Goal: Find contact information

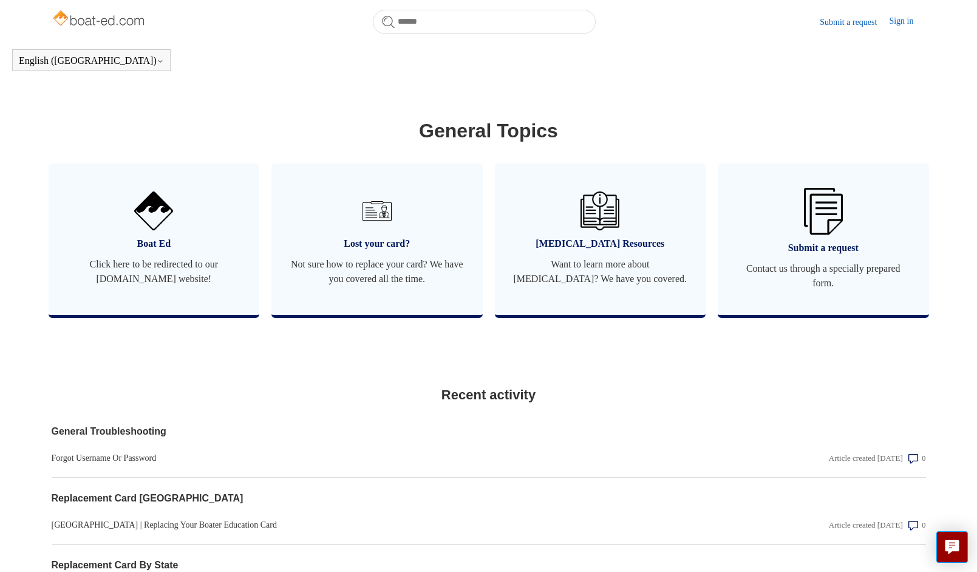
scroll to position [695, 0]
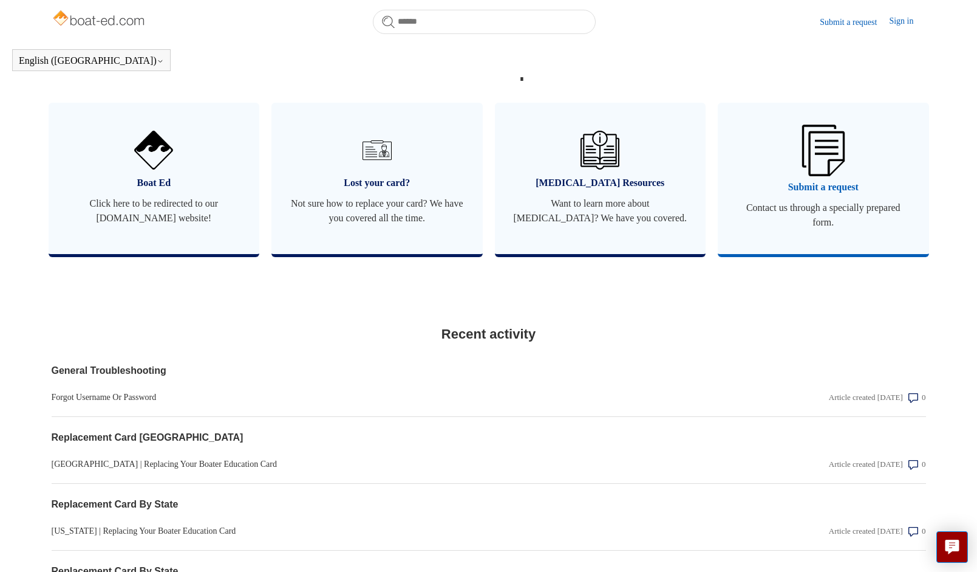
click at [834, 176] on img at bounding box center [824, 150] width 43 height 51
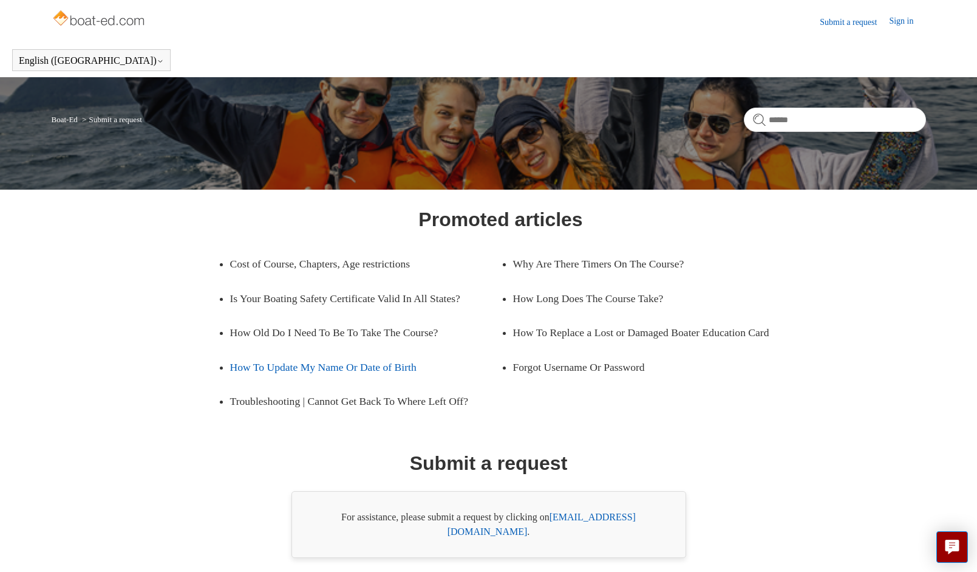
scroll to position [51, 0]
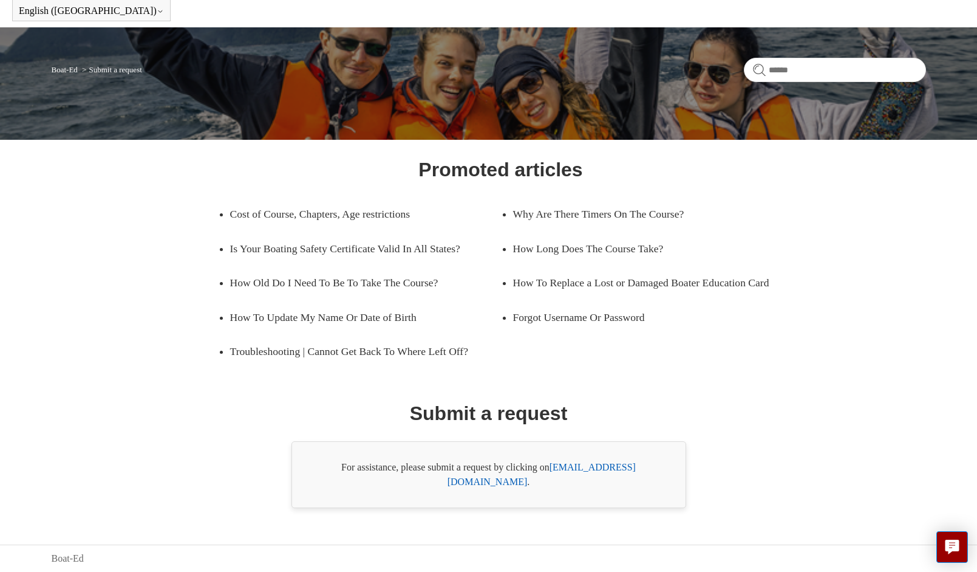
click at [592, 482] on link "support@boat-ed.com" at bounding box center [542, 474] width 188 height 25
drag, startPoint x: 662, startPoint y: 485, endPoint x: 556, endPoint y: 485, distance: 106.3
click at [556, 485] on div "For assistance, please submit a request by clicking on support@boat-ed.com ." at bounding box center [489, 474] width 395 height 67
copy div "support@boat-ed.com ."
